Goal: Information Seeking & Learning: Learn about a topic

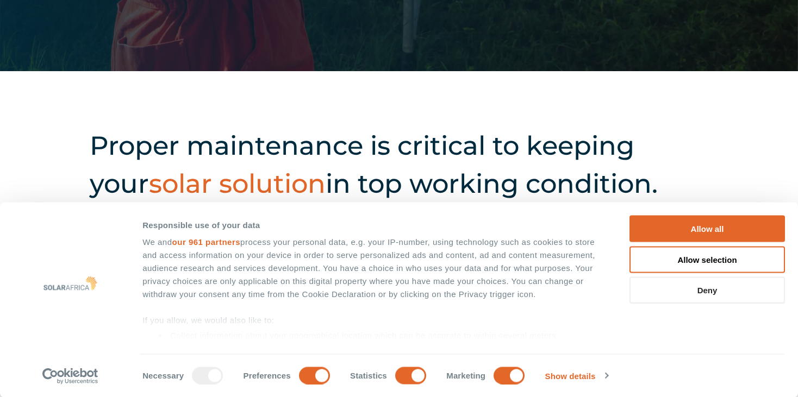
click at [724, 281] on button "Deny" at bounding box center [706, 290] width 155 height 27
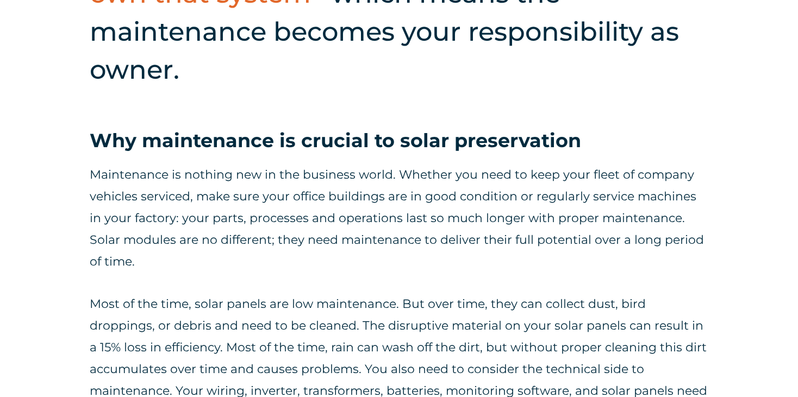
scroll to position [598, 0]
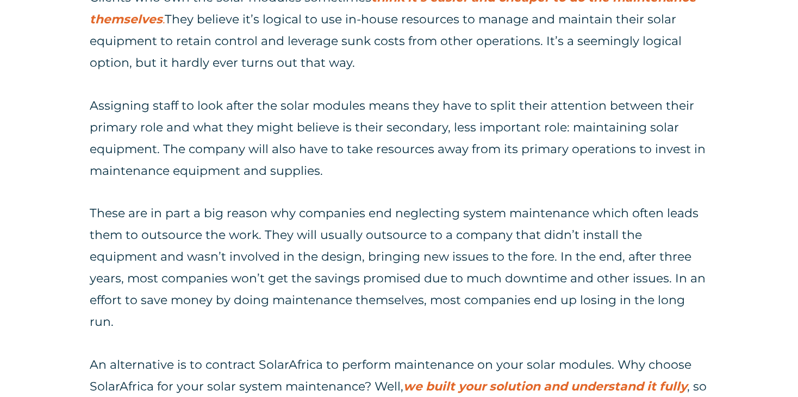
scroll to position [1631, 0]
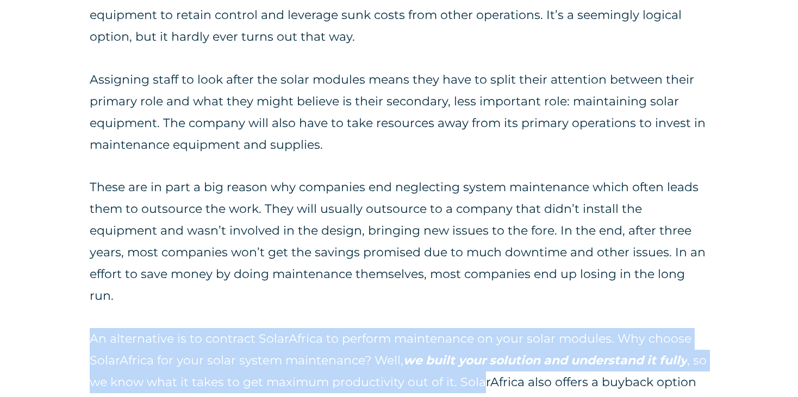
drag, startPoint x: 88, startPoint y: 279, endPoint x: 484, endPoint y: 324, distance: 398.8
click at [484, 328] on p "An alternative is to contract SolarAfrica to perform maintenance on your solar …" at bounding box center [399, 393] width 619 height 130
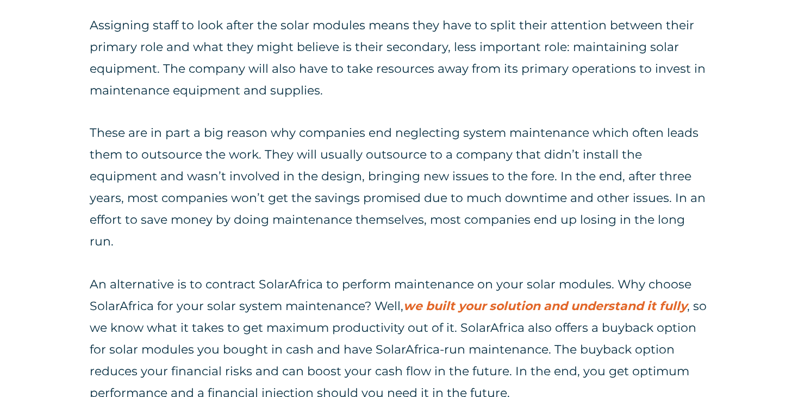
scroll to position [1739, 0]
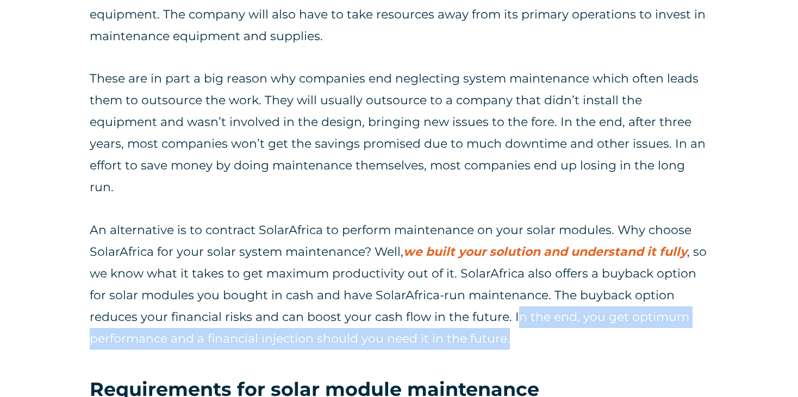
drag, startPoint x: 515, startPoint y: 259, endPoint x: 576, endPoint y: 272, distance: 62.8
click at [576, 272] on p "An alternative is to contract SolarAfrica to perform maintenance on your solar …" at bounding box center [399, 285] width 619 height 130
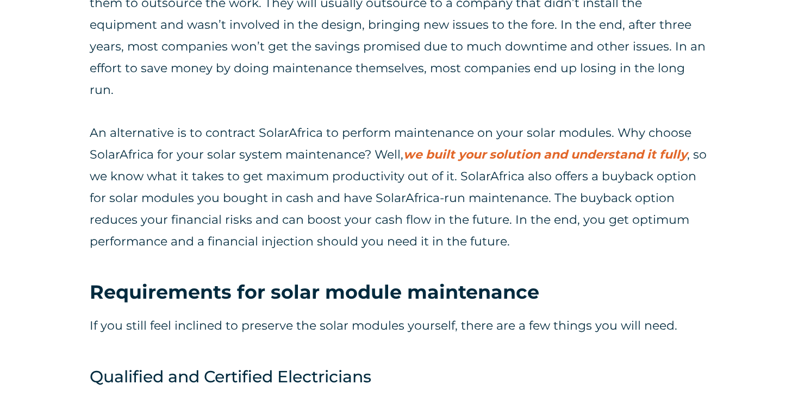
scroll to position [1848, 0]
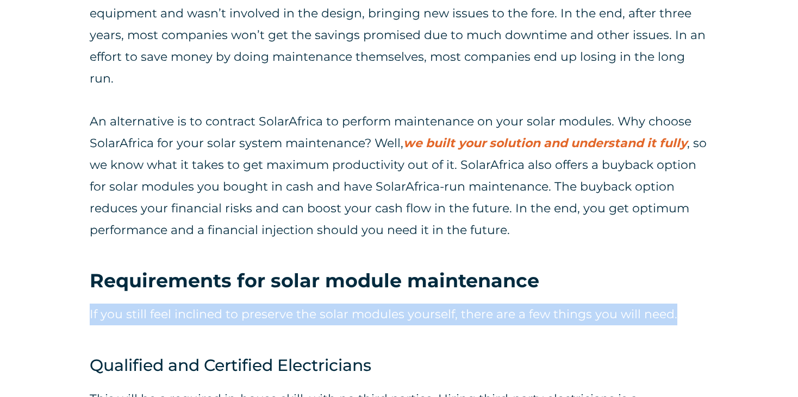
drag, startPoint x: 86, startPoint y: 257, endPoint x: 801, endPoint y: 280, distance: 714.6
click at [520, 293] on div "If you still feel inclined to preserve the solar modules yourself, there are a …" at bounding box center [399, 323] width 619 height 60
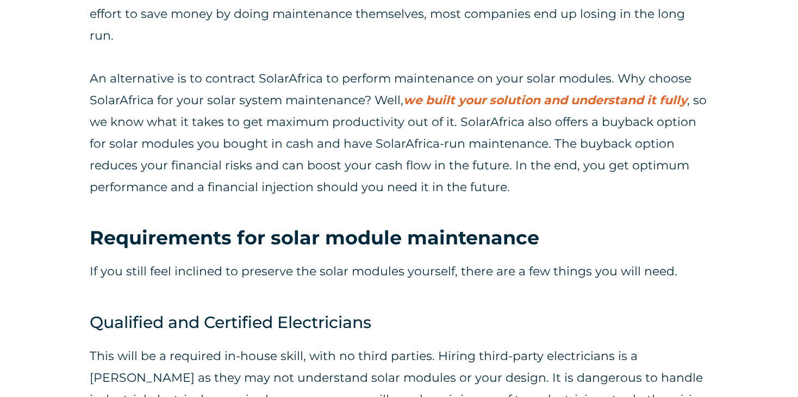
scroll to position [1903, 0]
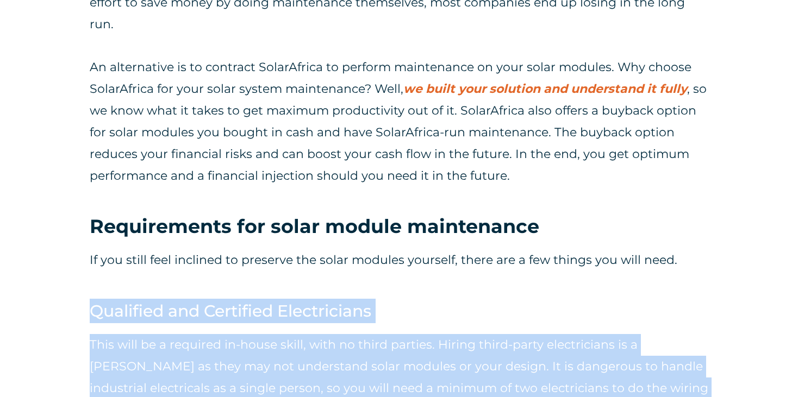
drag, startPoint x: 93, startPoint y: 254, endPoint x: 432, endPoint y: 344, distance: 350.3
click at [430, 344] on p "This will be a required in-house skill, with no third parties. Hiring third-par…" at bounding box center [399, 377] width 619 height 87
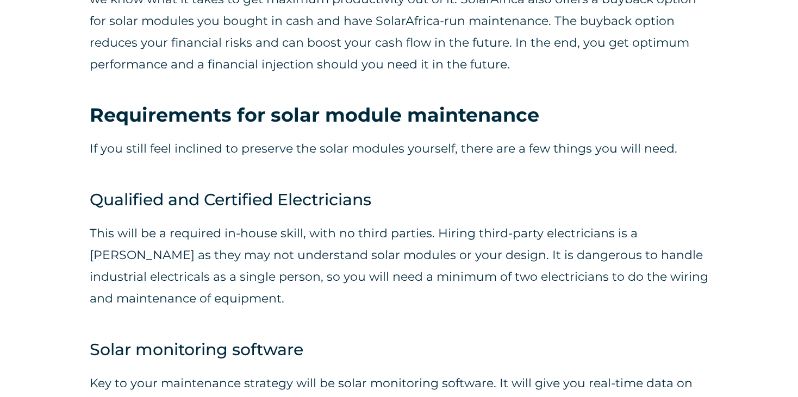
scroll to position [2066, 0]
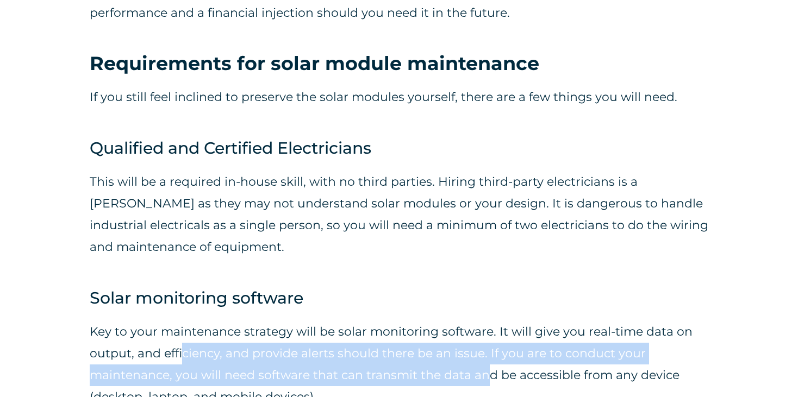
drag, startPoint x: 208, startPoint y: 298, endPoint x: 490, endPoint y: 316, distance: 282.1
click at [490, 321] on p "Key to your maintenance strategy will be solar monitoring software. It will giv…" at bounding box center [399, 364] width 619 height 87
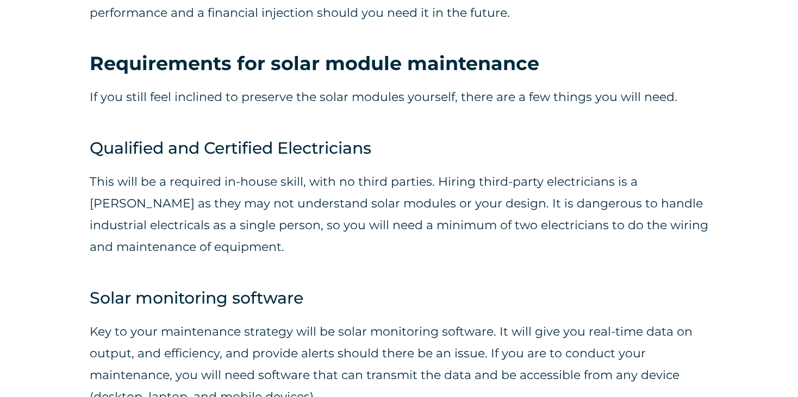
click at [498, 346] on p "Key to your maintenance strategy will be solar monitoring software. It will giv…" at bounding box center [399, 364] width 619 height 87
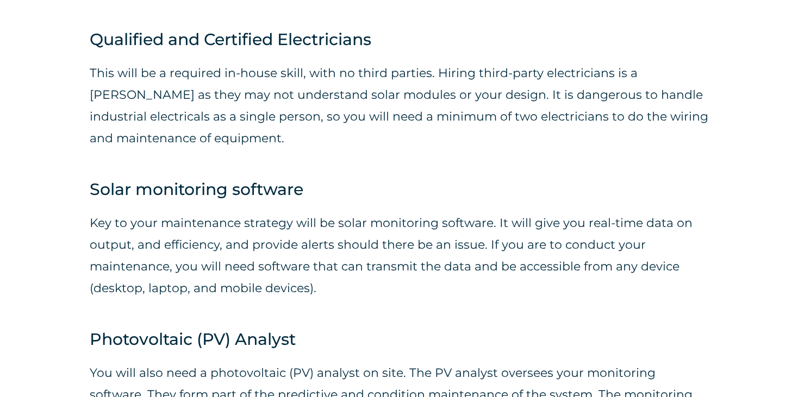
scroll to position [2229, 0]
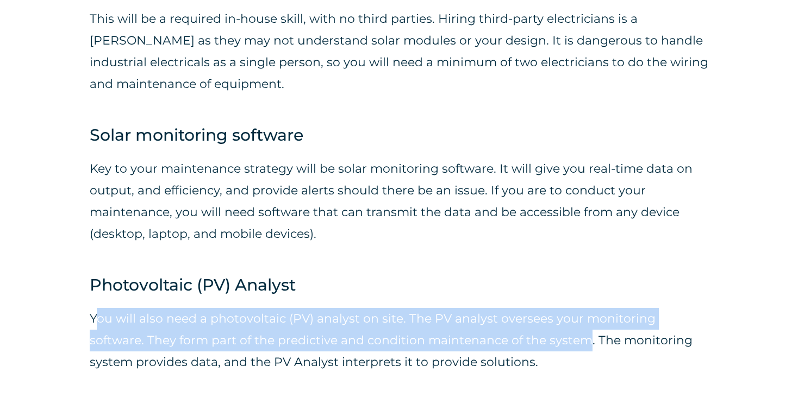
drag, startPoint x: 97, startPoint y: 257, endPoint x: 527, endPoint y: 290, distance: 431.8
click at [527, 308] on p "You will also need a photovoltaic (PV) analyst on site. The PV analyst oversees…" at bounding box center [399, 340] width 619 height 65
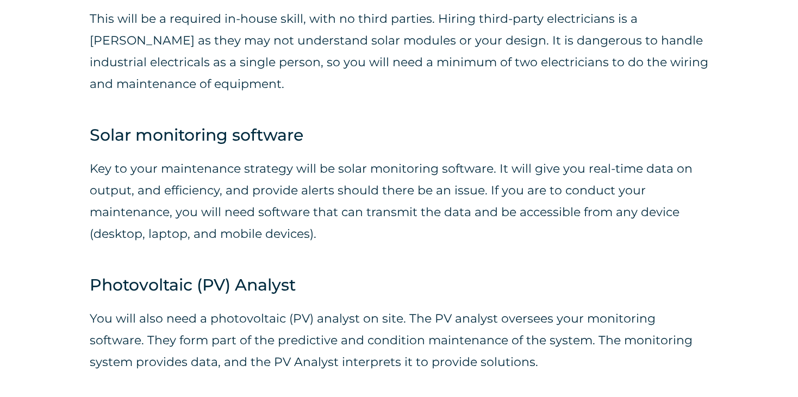
click at [502, 308] on p "You will also need a photovoltaic (PV) analyst on site. The PV analyst oversees…" at bounding box center [399, 340] width 619 height 65
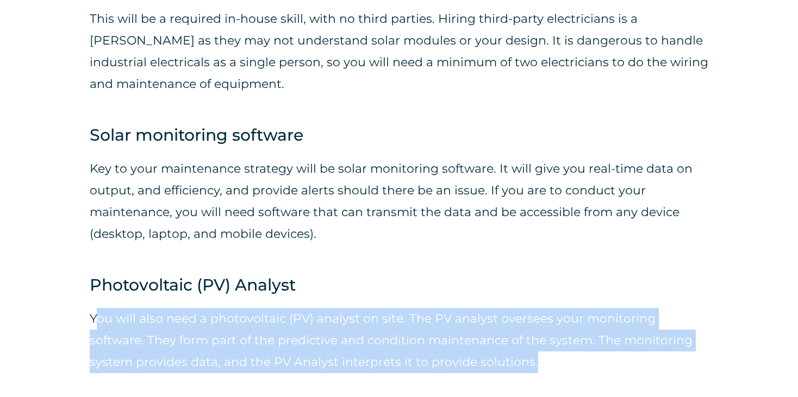
drag, startPoint x: 97, startPoint y: 259, endPoint x: 502, endPoint y: 313, distance: 408.5
click at [502, 313] on p "You will also need a photovoltaic (PV) analyst on site. The PV analyst oversees…" at bounding box center [399, 340] width 619 height 65
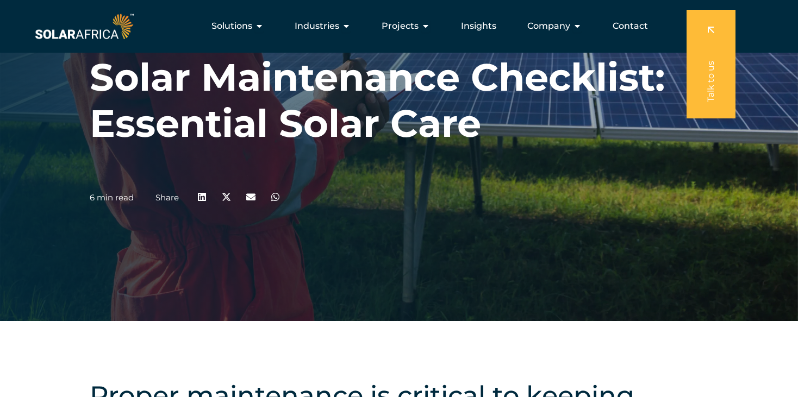
scroll to position [65, 0]
